Goal: Book appointment/travel/reservation

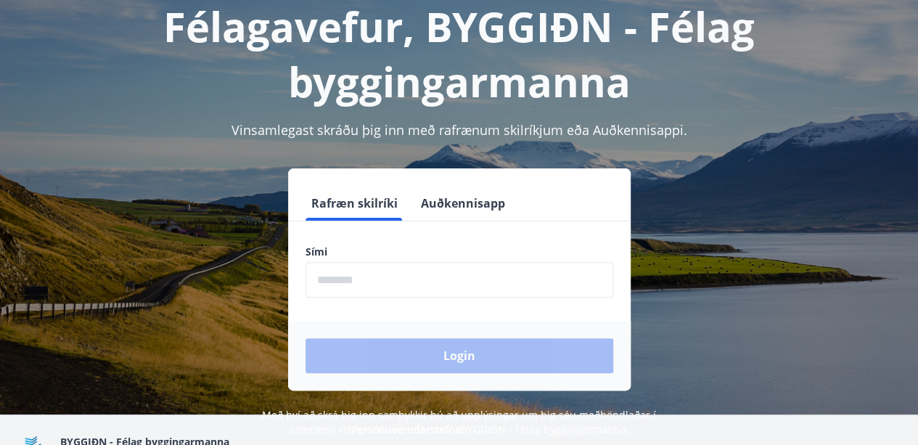
scroll to position [97, 0]
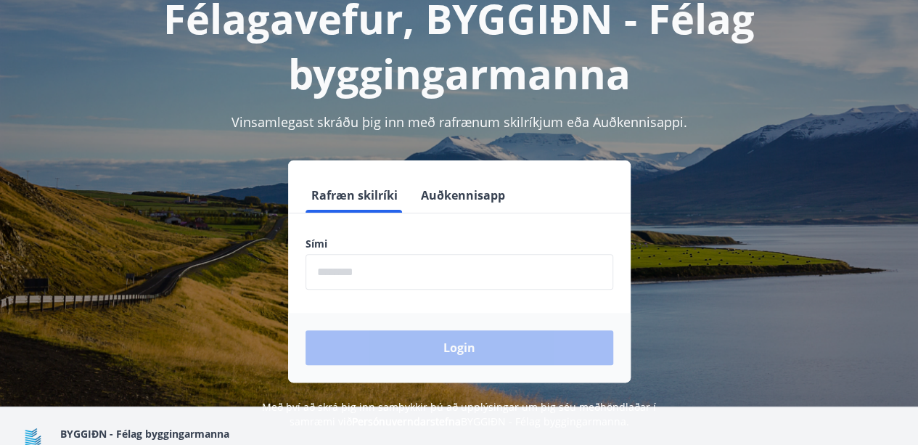
click at [314, 240] on label "Sími" at bounding box center [460, 244] width 308 height 15
click at [322, 274] on input "phone" at bounding box center [460, 272] width 308 height 36
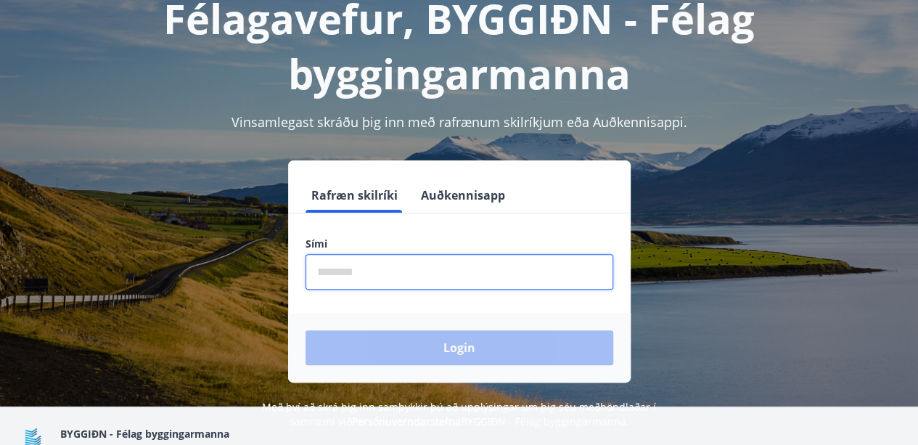
type input "********"
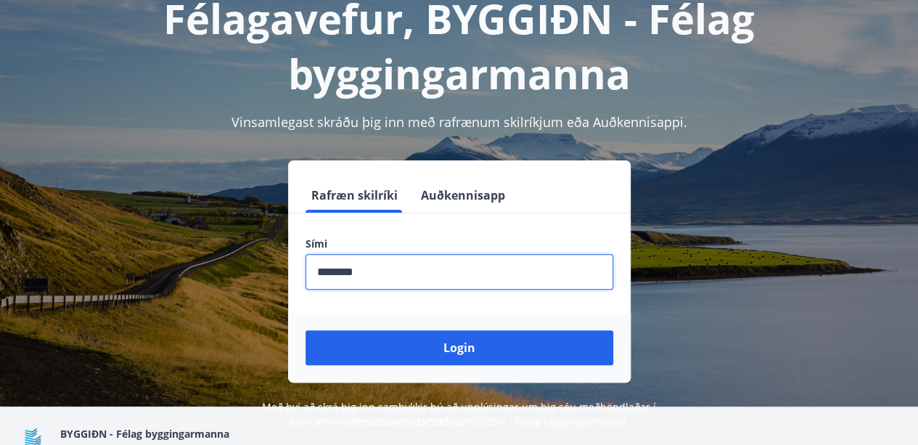
click at [336, 271] on input "phone" at bounding box center [460, 272] width 308 height 36
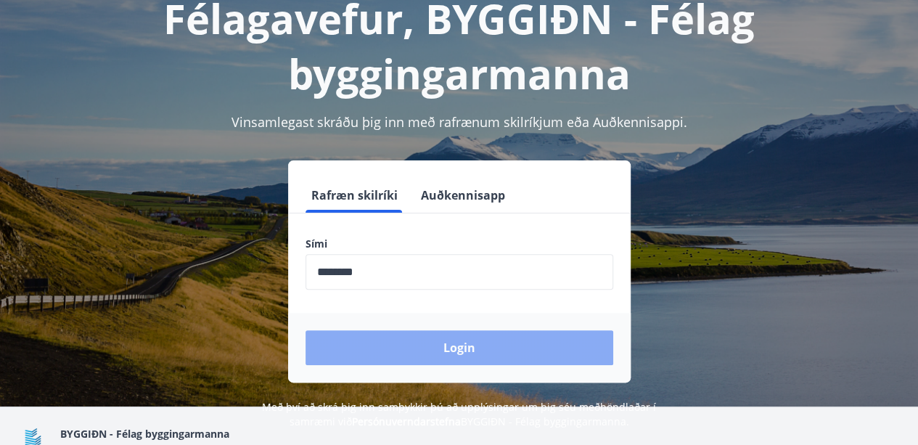
click at [436, 342] on button "Login" at bounding box center [460, 347] width 308 height 35
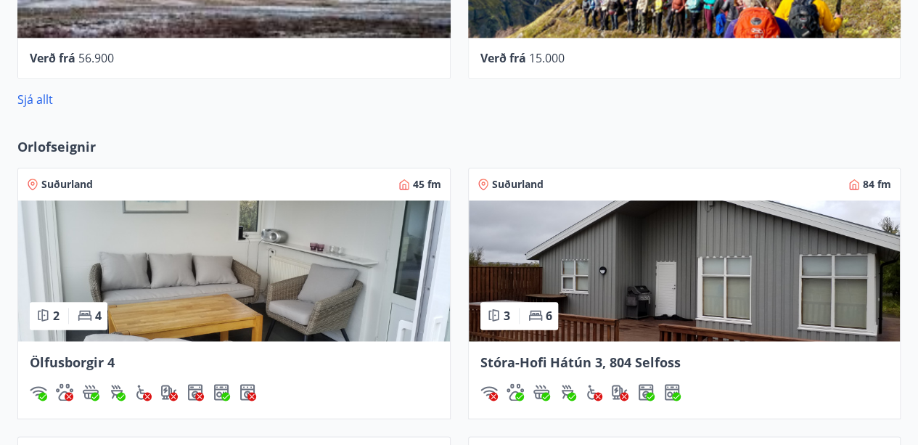
scroll to position [774, 0]
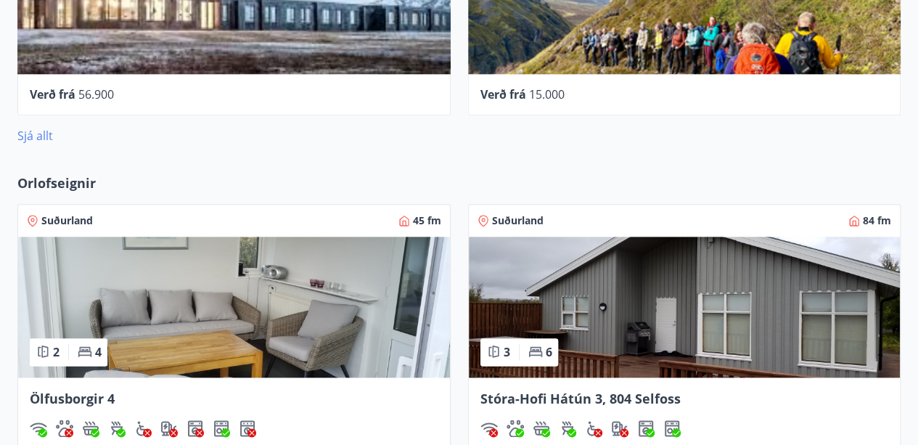
click at [40, 139] on link "Sjá allt" at bounding box center [35, 136] width 36 height 16
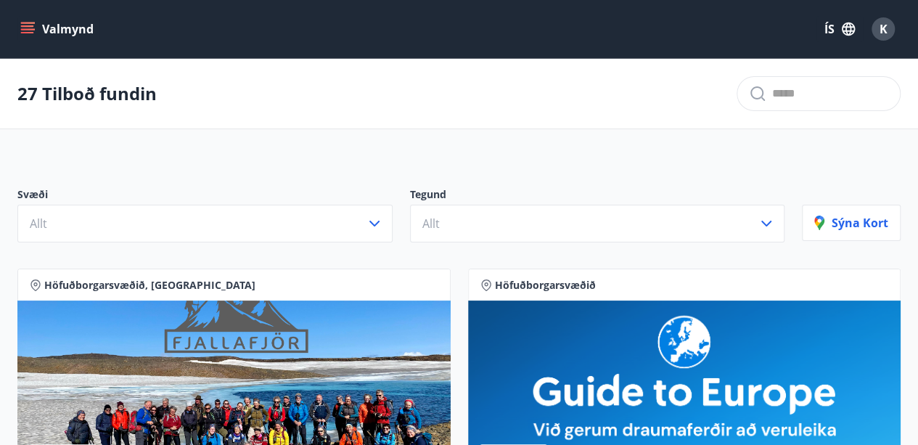
click at [19, 25] on button "Valmynd" at bounding box center [58, 29] width 82 height 26
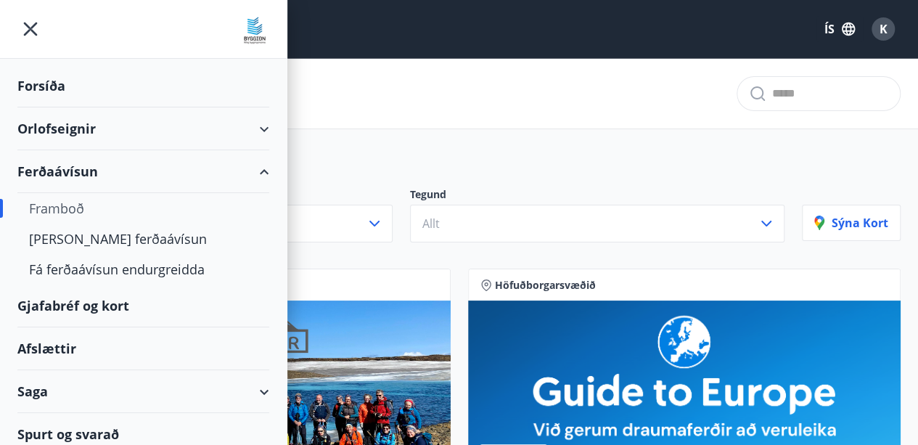
click at [51, 124] on div "Orlofseignir" at bounding box center [143, 128] width 252 height 43
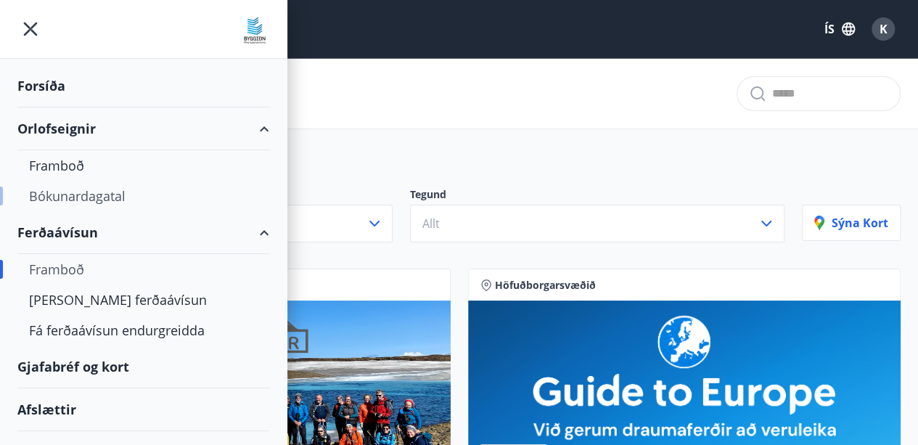
click at [87, 192] on div "Bókunardagatal" at bounding box center [143, 196] width 229 height 30
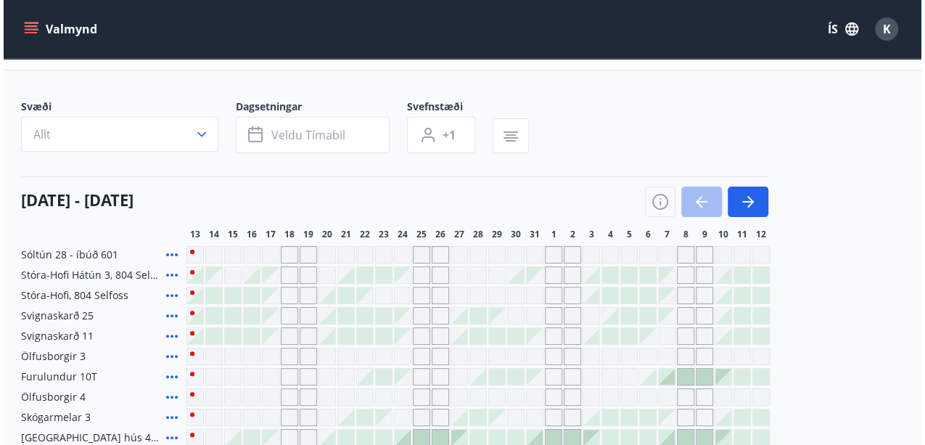
scroll to position [97, 0]
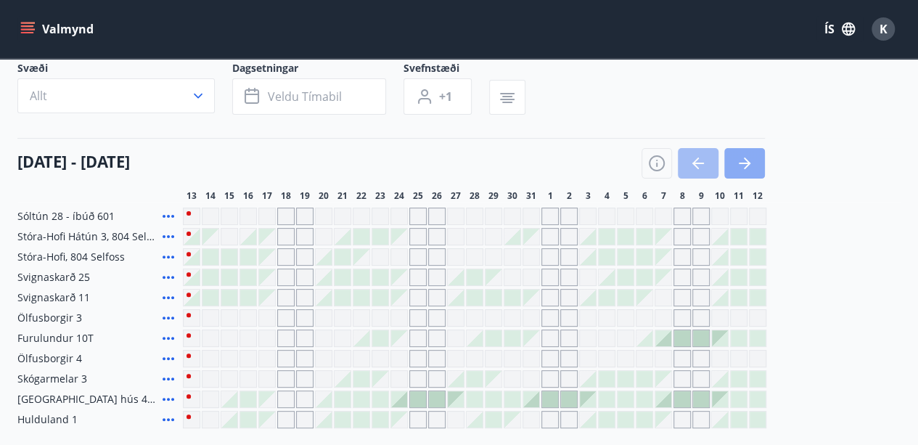
click at [744, 165] on icon "button" at bounding box center [744, 163] width 17 height 17
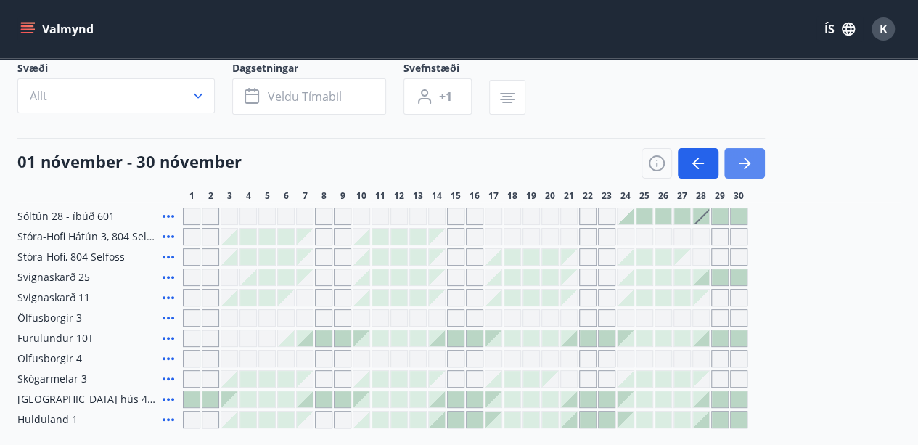
click at [745, 163] on icon "button" at bounding box center [744, 163] width 17 height 17
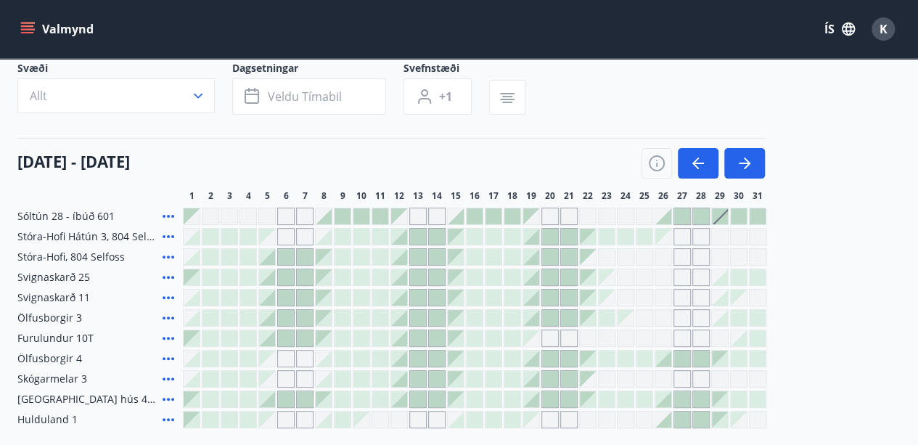
click at [591, 320] on div at bounding box center [588, 318] width 16 height 16
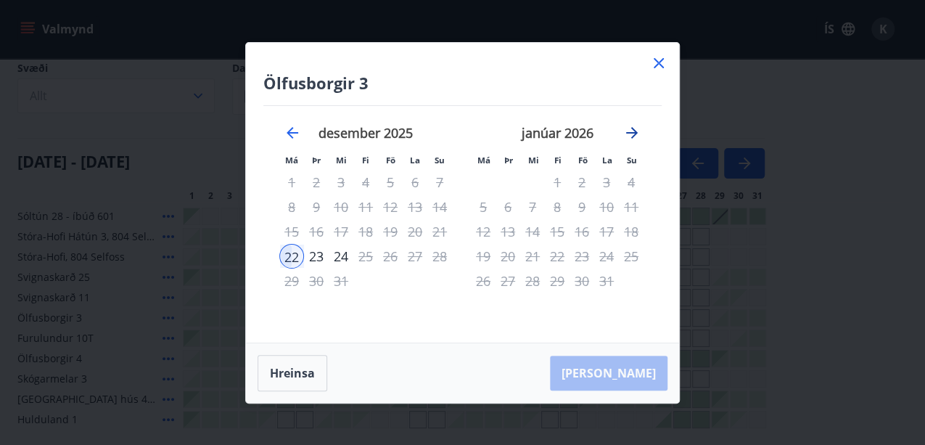
click at [636, 135] on icon "Move forward to switch to the next month." at bounding box center [632, 132] width 17 height 17
click at [285, 132] on icon "Move backward to switch to the previous month." at bounding box center [292, 132] width 17 height 17
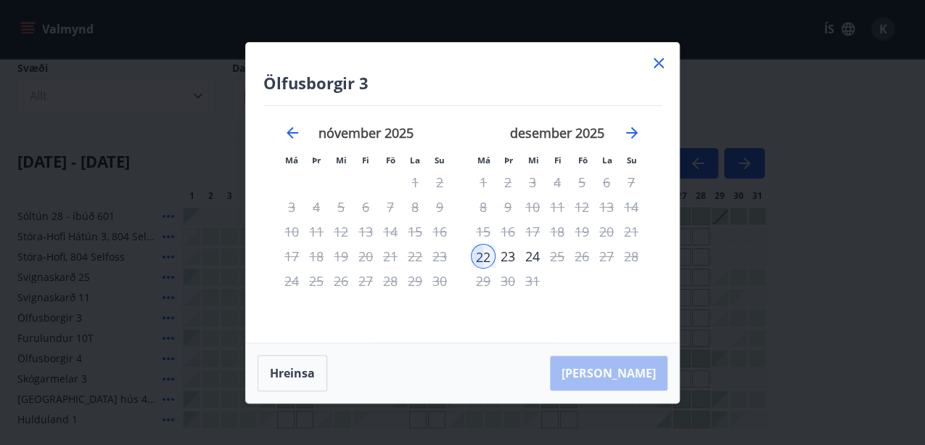
click at [656, 64] on icon at bounding box center [658, 62] width 17 height 17
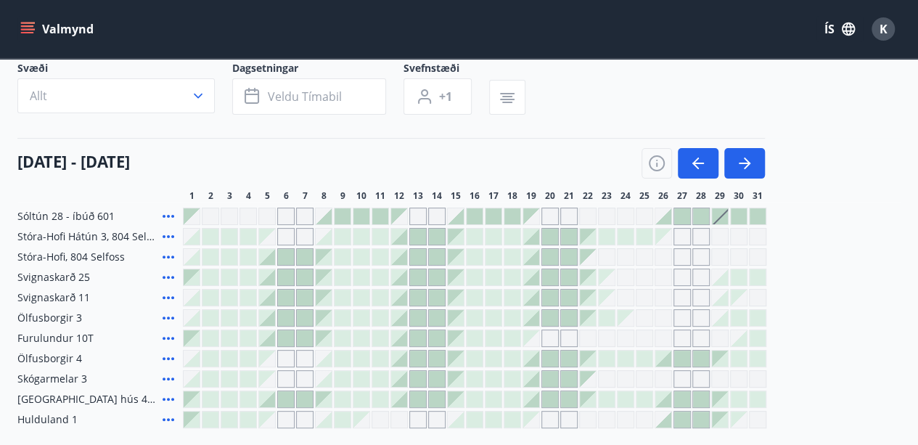
click at [591, 359] on div at bounding box center [588, 359] width 16 height 16
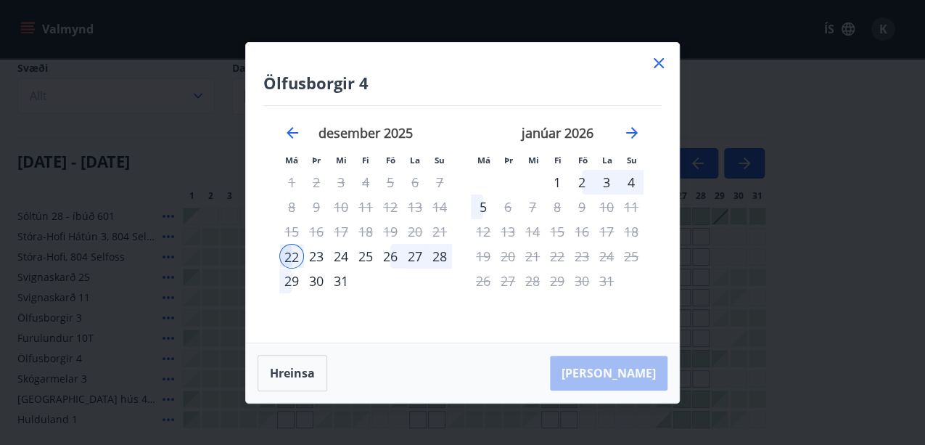
click at [290, 281] on div "29" at bounding box center [291, 281] width 25 height 25
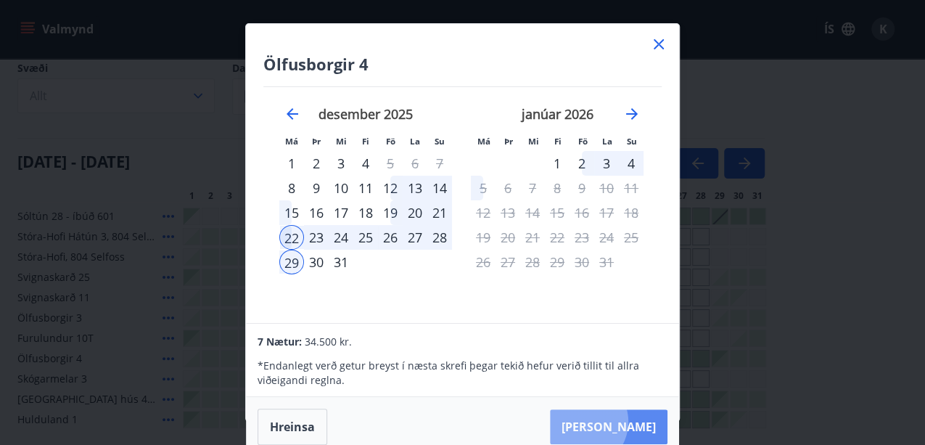
click at [626, 421] on button "[PERSON_NAME]" at bounding box center [609, 426] width 118 height 35
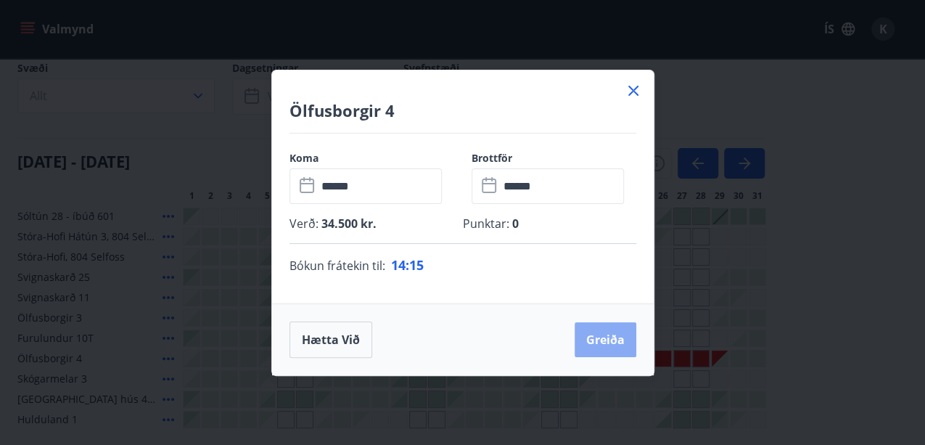
click at [613, 335] on button "Greiða" at bounding box center [606, 339] width 62 height 35
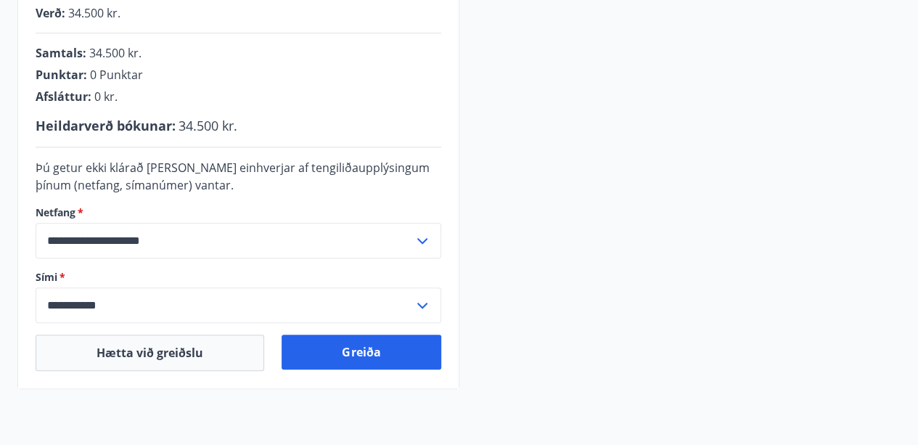
scroll to position [389, 0]
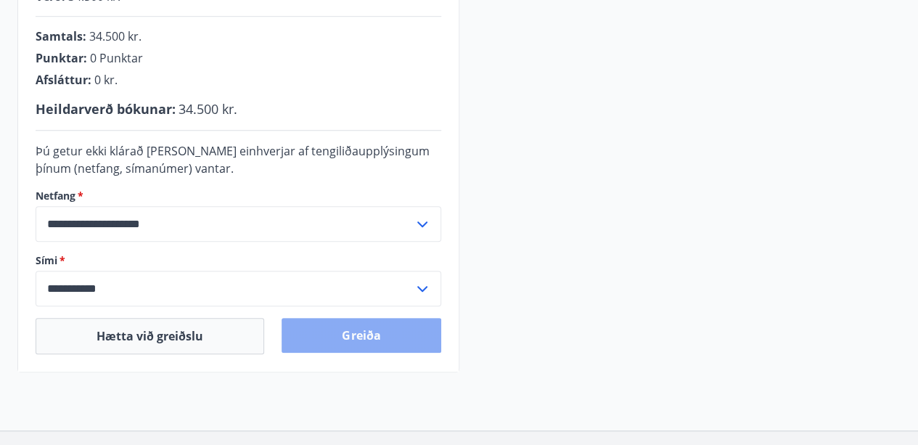
click at [360, 335] on button "Greiða" at bounding box center [361, 335] width 159 height 35
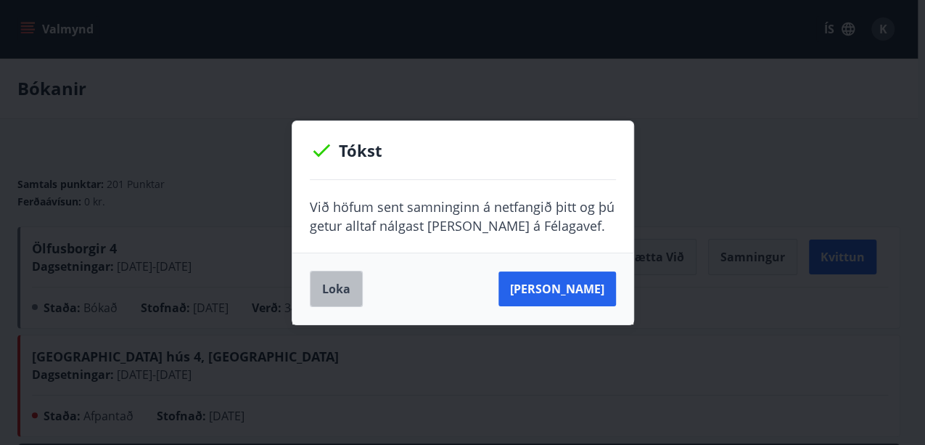
click at [334, 289] on button "Loka" at bounding box center [336, 289] width 53 height 36
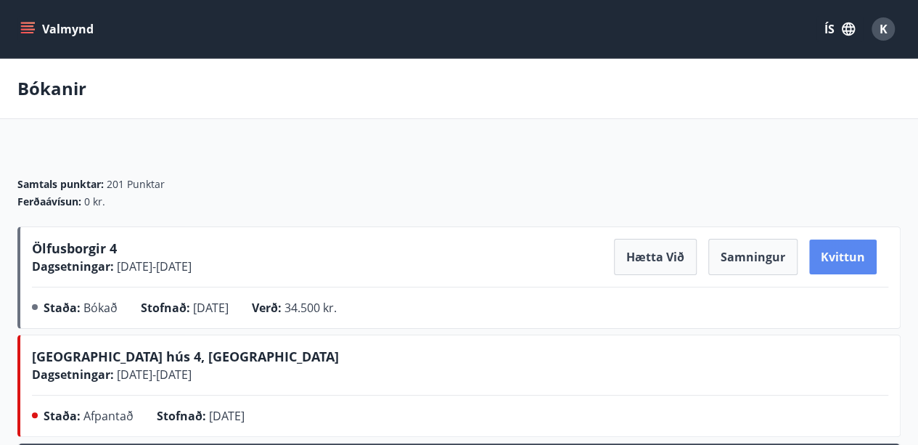
click at [828, 256] on button "Kvittun" at bounding box center [843, 257] width 68 height 35
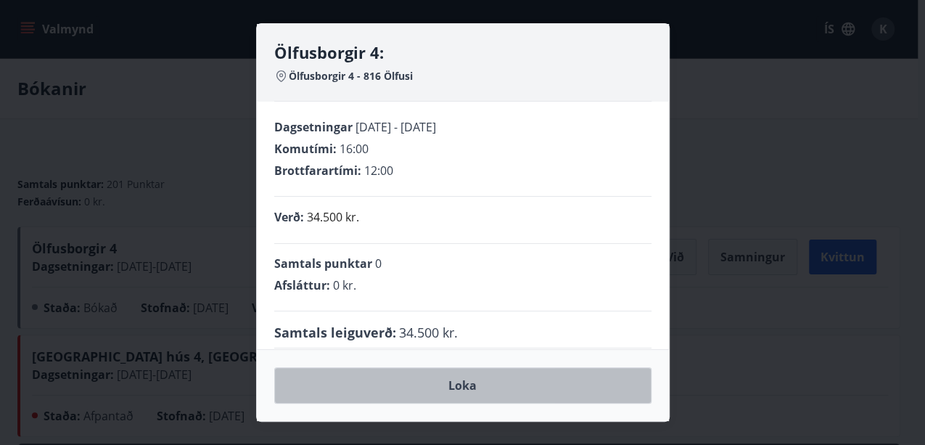
click at [464, 385] on button "Loka" at bounding box center [462, 385] width 377 height 36
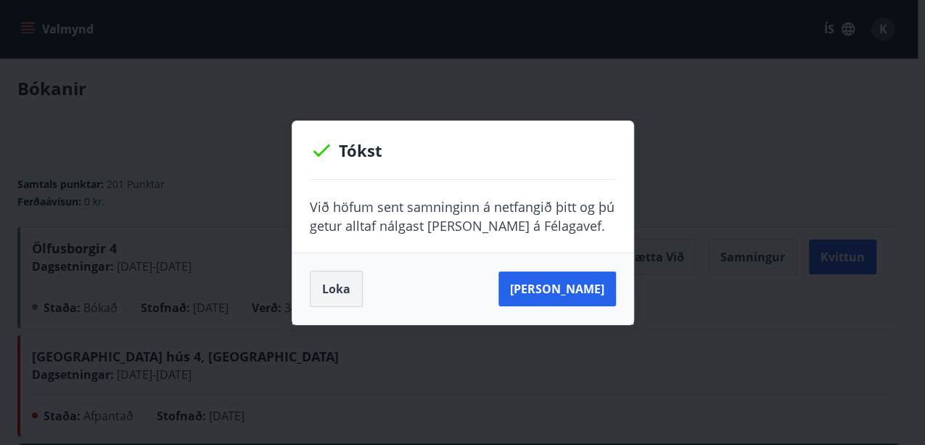
click at [327, 286] on button "Loka" at bounding box center [336, 289] width 53 height 36
click at [317, 281] on button "Loka" at bounding box center [336, 289] width 53 height 36
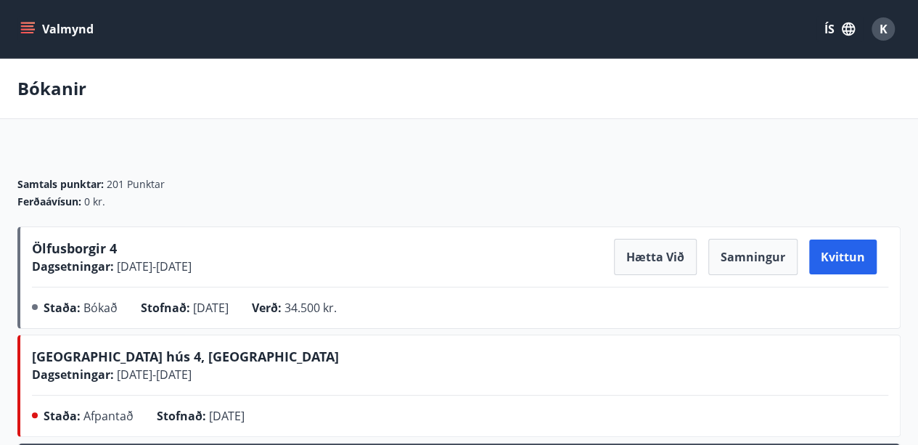
click at [30, 30] on icon "menu" at bounding box center [29, 28] width 16 height 1
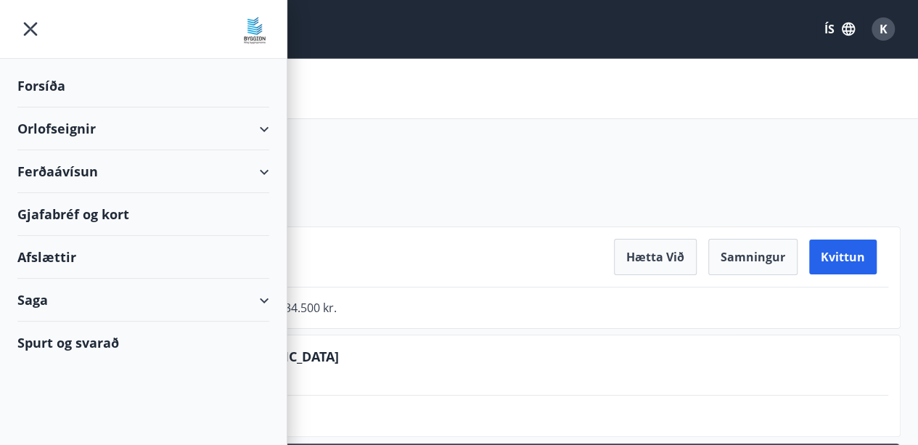
click at [80, 128] on div "Orlofseignir" at bounding box center [143, 128] width 252 height 43
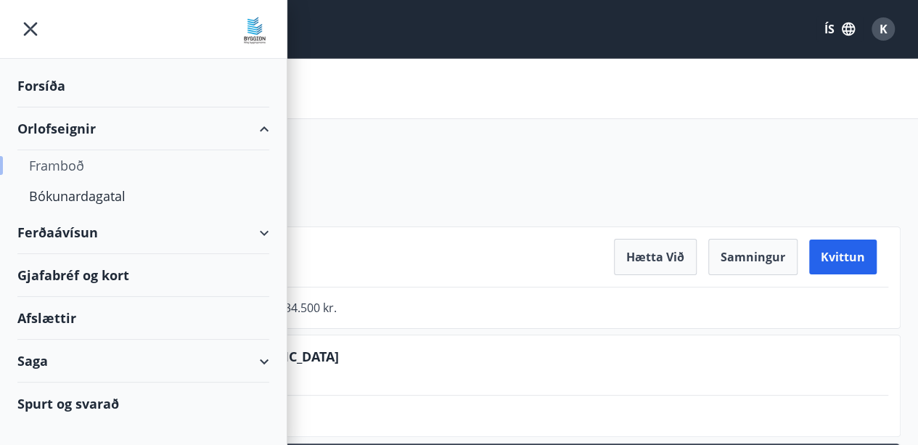
click at [78, 163] on div "Framboð" at bounding box center [143, 165] width 229 height 30
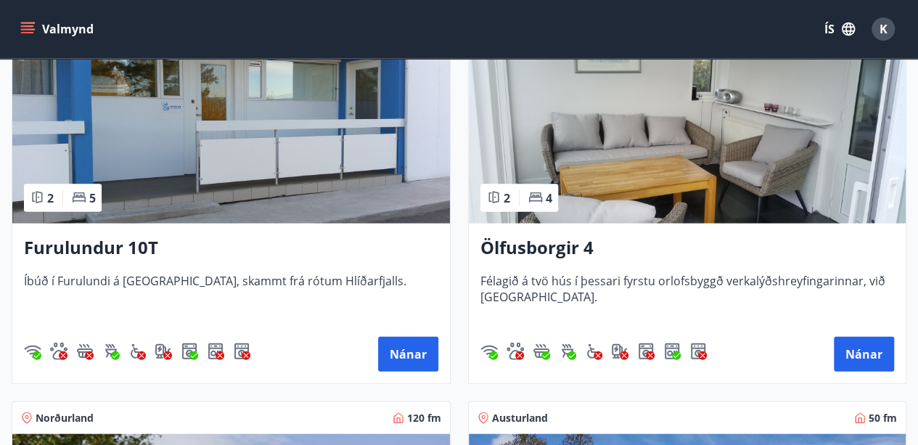
scroll to position [1500, 0]
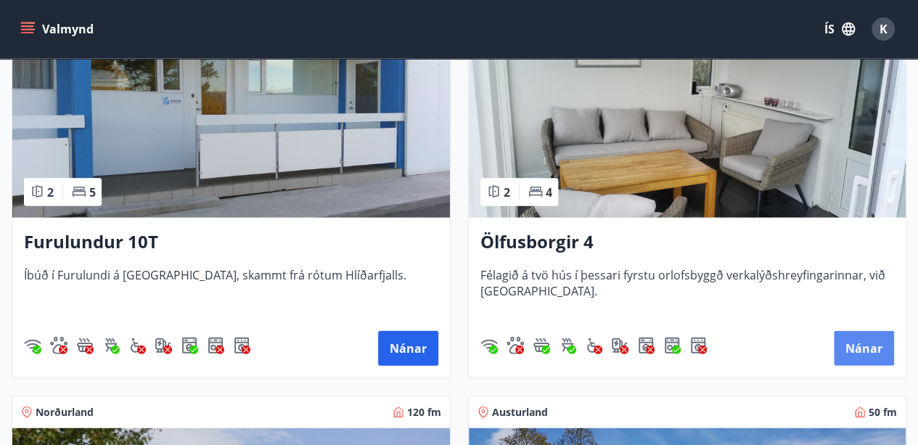
click at [875, 346] on button "Nánar" at bounding box center [864, 348] width 60 height 35
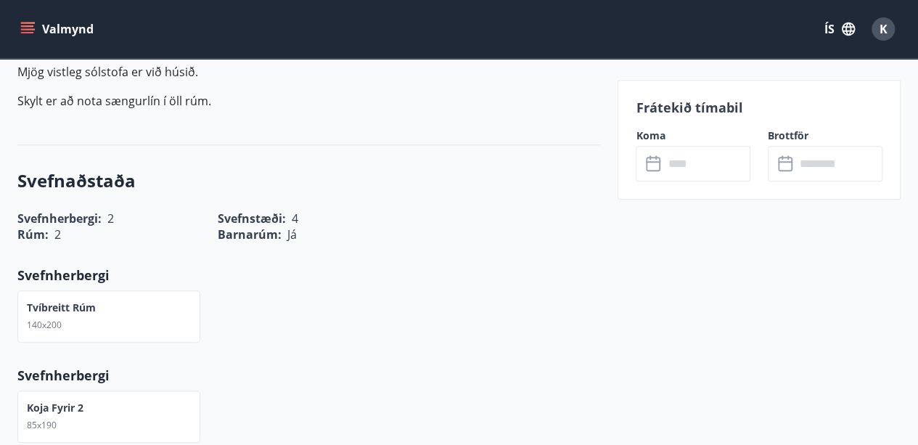
scroll to position [290, 0]
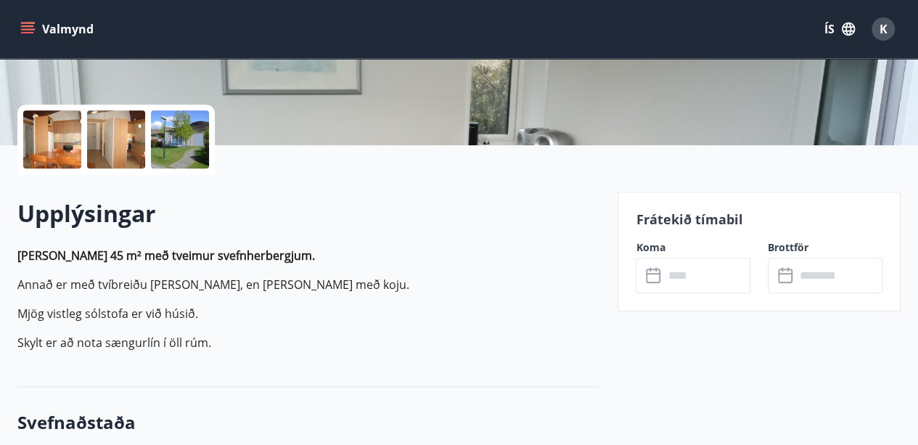
click at [26, 24] on icon "menu" at bounding box center [27, 29] width 15 height 15
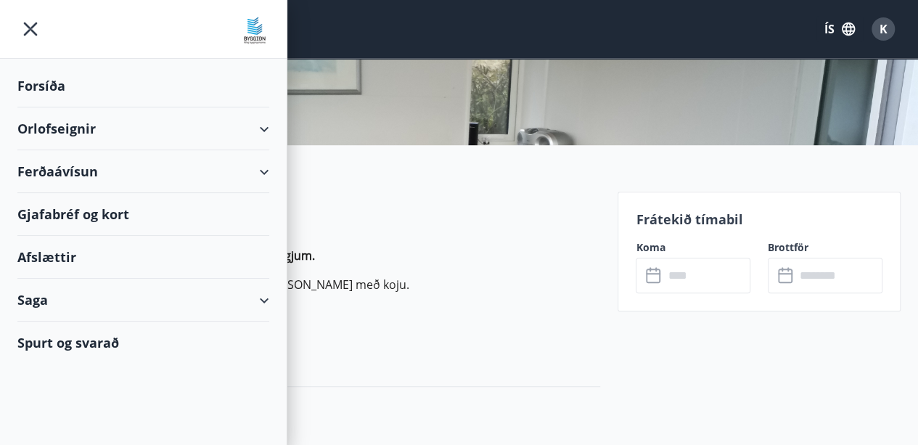
click at [76, 125] on div "Orlofseignir" at bounding box center [143, 128] width 252 height 43
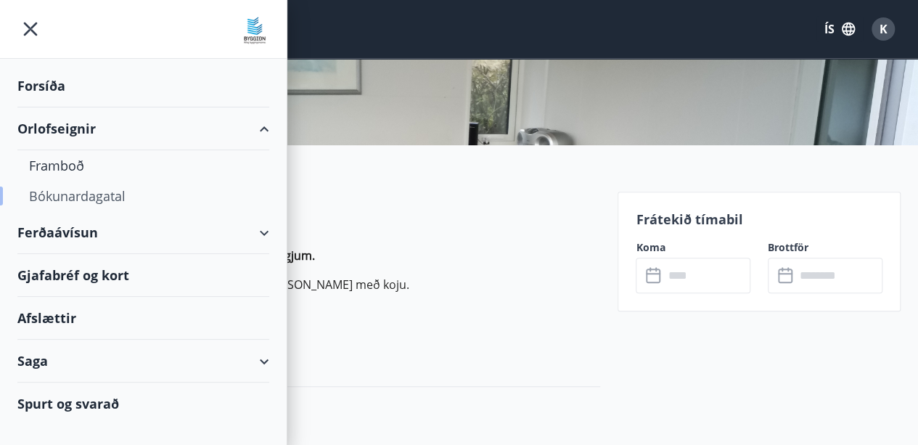
click at [94, 193] on div "Bókunardagatal" at bounding box center [143, 196] width 229 height 30
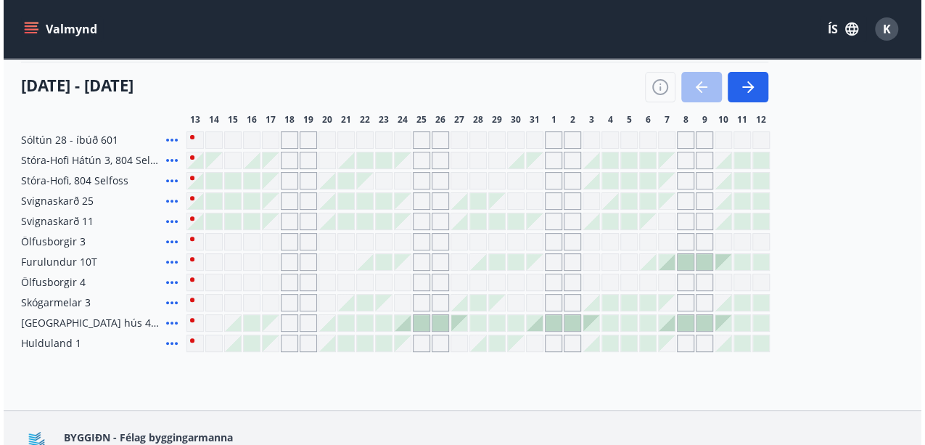
scroll to position [258, 0]
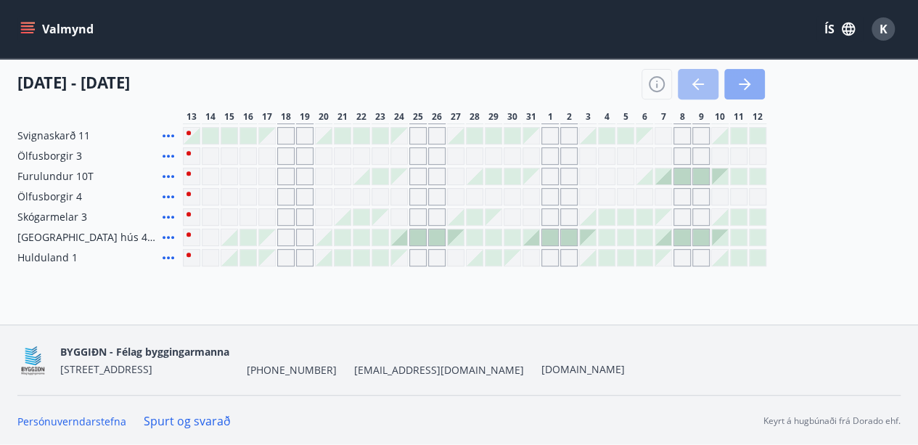
click at [730, 75] on button "button" at bounding box center [744, 84] width 41 height 30
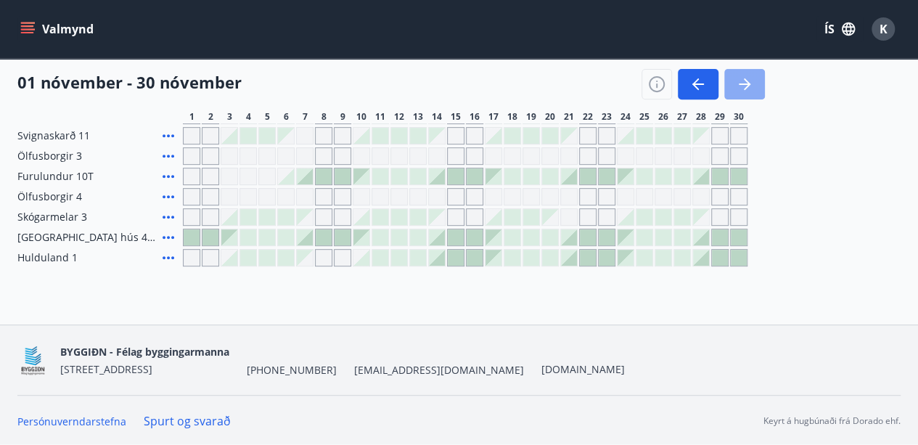
click at [733, 83] on button "button" at bounding box center [744, 84] width 41 height 30
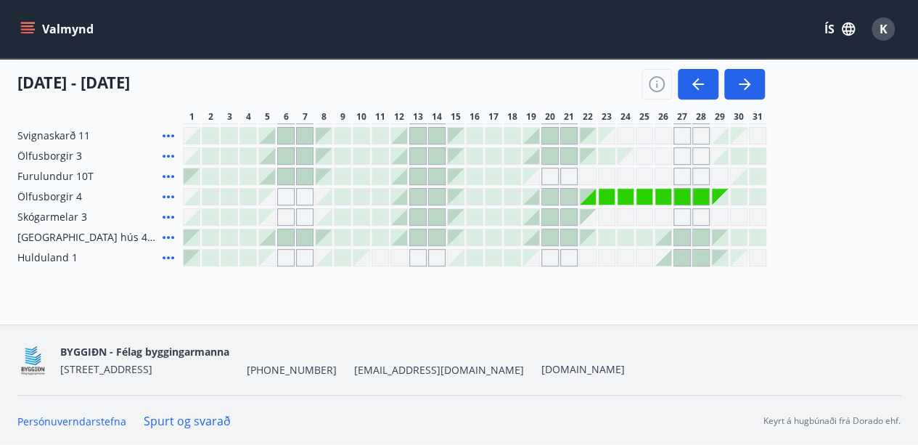
click at [587, 138] on div at bounding box center [588, 136] width 16 height 16
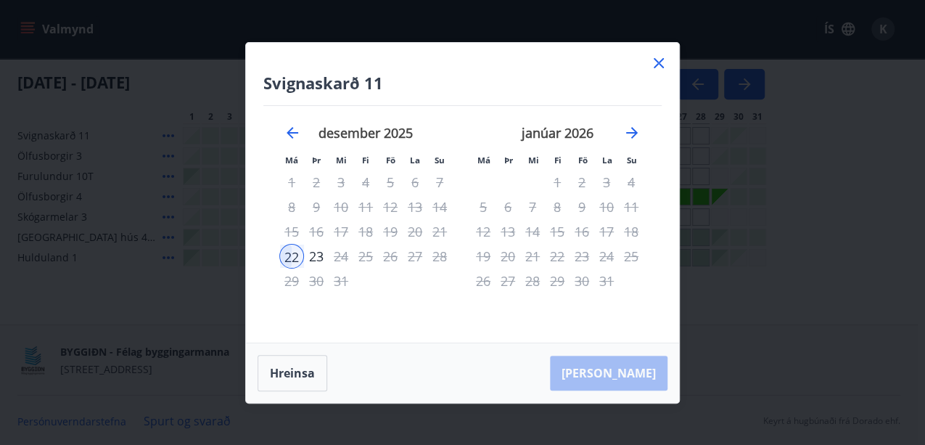
click at [658, 60] on icon at bounding box center [658, 62] width 17 height 17
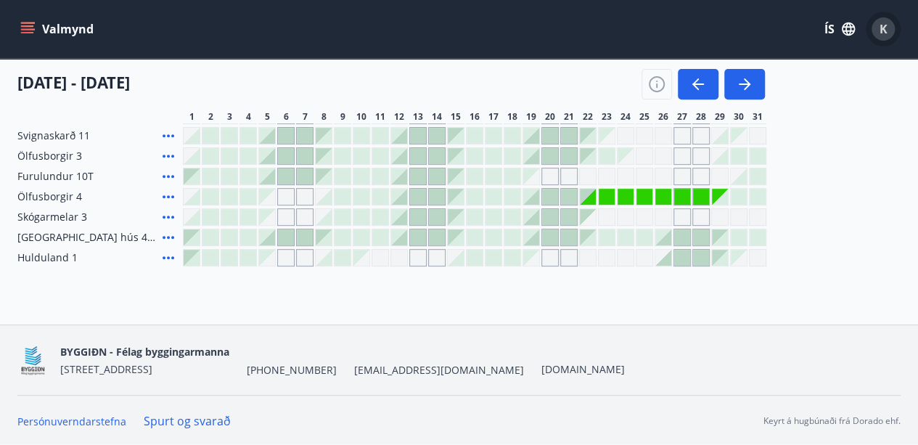
click at [883, 31] on span "K" at bounding box center [884, 29] width 8 height 16
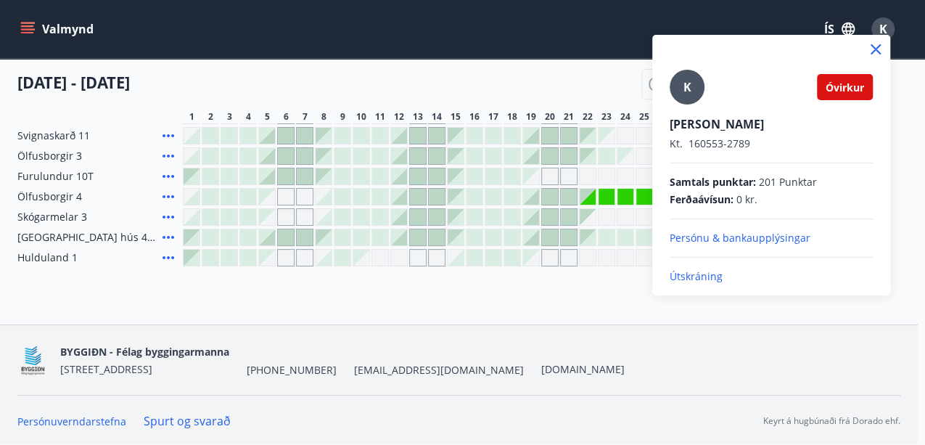
click at [685, 276] on p "Útskráning" at bounding box center [771, 276] width 203 height 15
